Goal: Communication & Community: Answer question/provide support

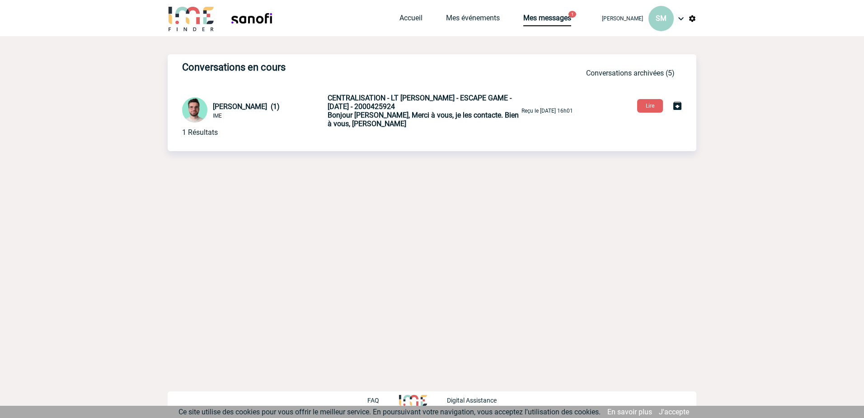
click at [359, 113] on span "Bonjour Sarah, Merci à vous, je les contacte. Bien à vous, Benjamin" at bounding box center [423, 119] width 191 height 17
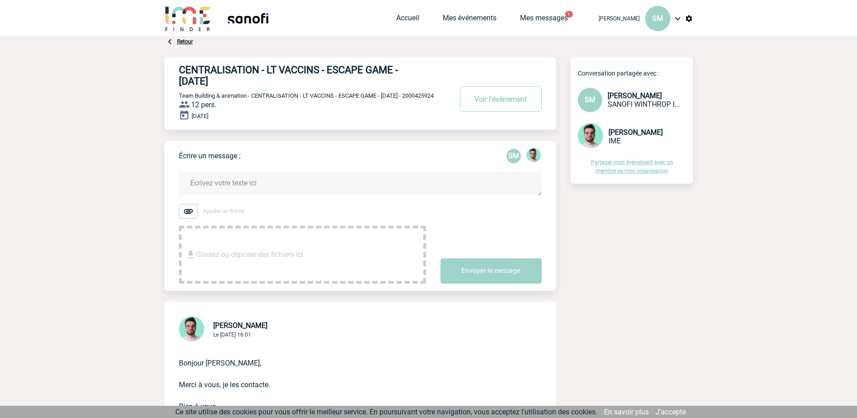
click at [240, 191] on textarea at bounding box center [360, 183] width 363 height 24
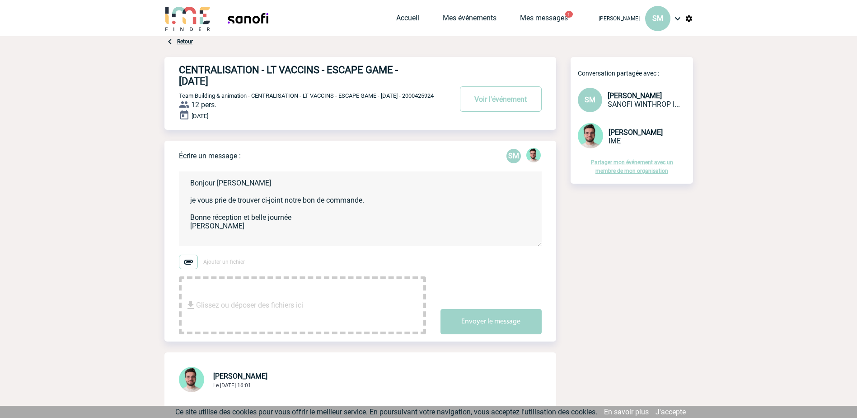
type textarea "Bonjour Benjamin je vous prie de trouver ci-joint notre bon de commande. Bonne …"
click at [186, 269] on img at bounding box center [188, 261] width 19 height 14
click at [0, 0] on input "Ajouter un fichier" at bounding box center [0, 0] width 0 height 0
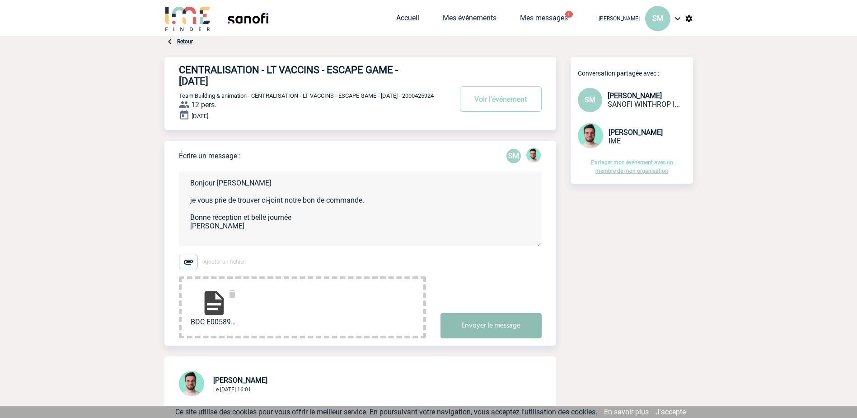
click at [503, 333] on button "Envoyer le message" at bounding box center [491, 325] width 101 height 25
